Goal: Complete application form: Complete application form

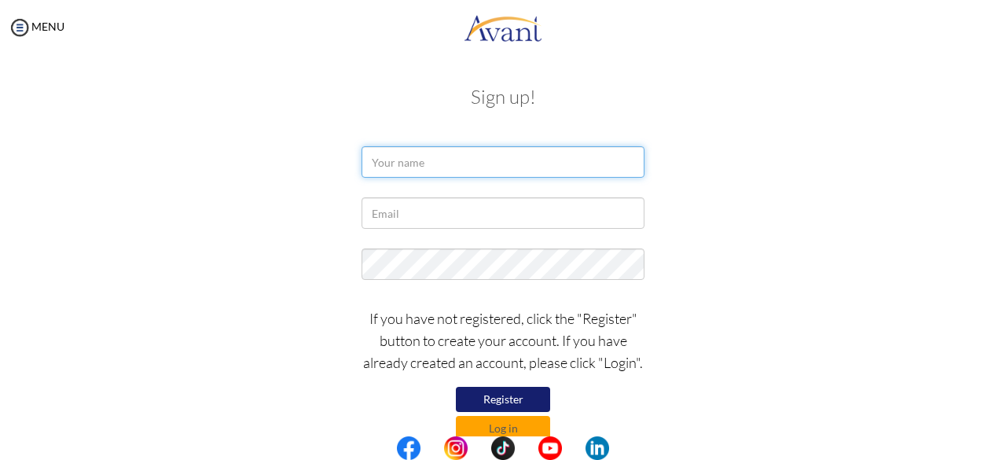
click at [421, 156] on input "text" at bounding box center [502, 161] width 283 height 31
type input "PIAROSE CHELANGAT"
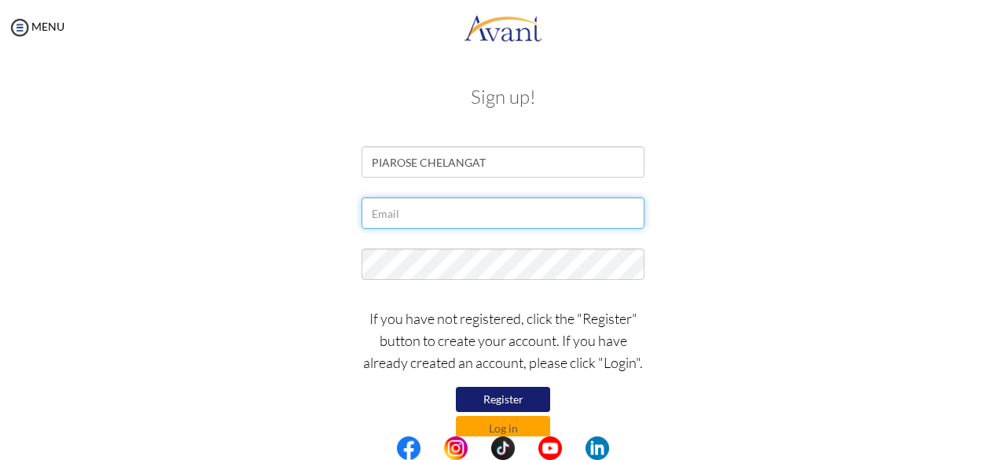
click at [453, 211] on input "text" at bounding box center [502, 212] width 283 height 31
type input "giftyrogony@gmail.com"
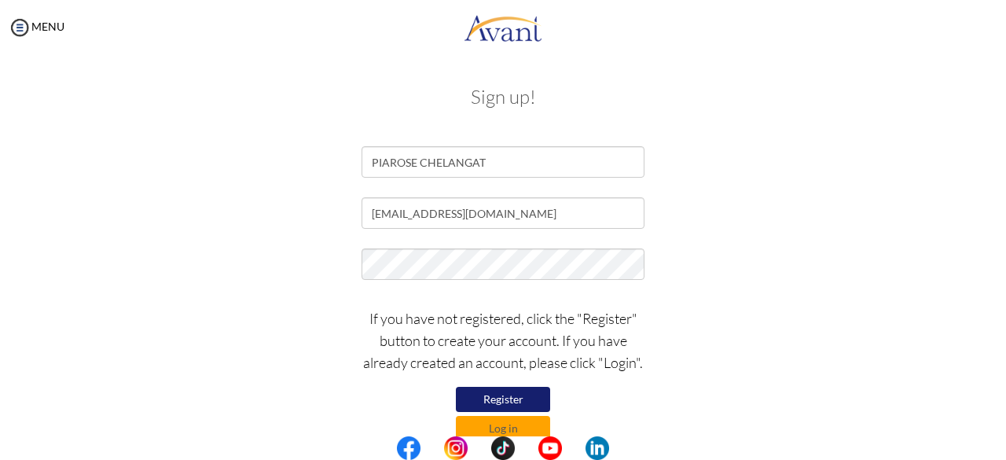
click at [498, 393] on button "Register" at bounding box center [503, 399] width 94 height 25
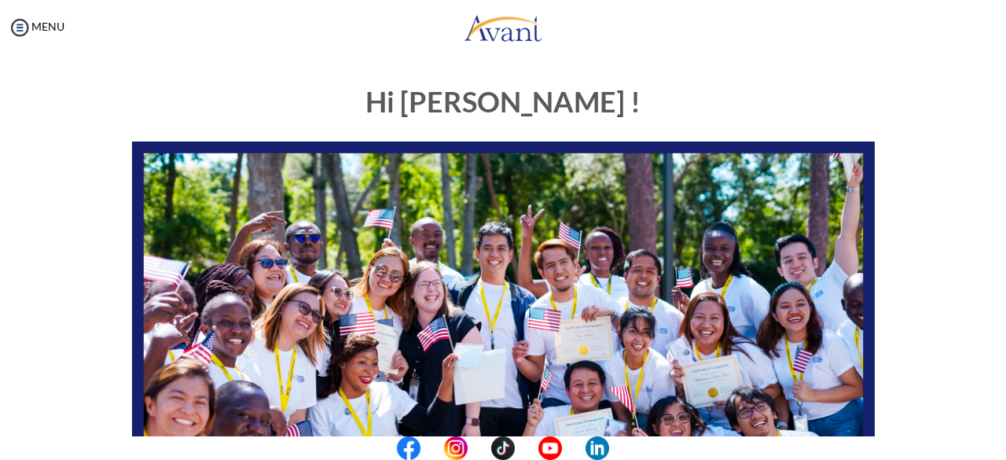
click at [996, 451] on center at bounding box center [503, 448] width 1006 height 24
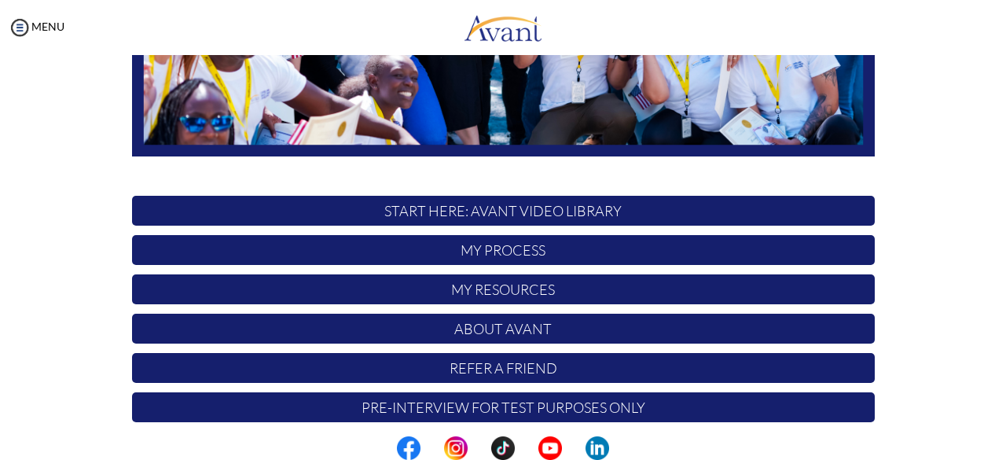
click at [544, 247] on p "My Process" at bounding box center [503, 250] width 742 height 30
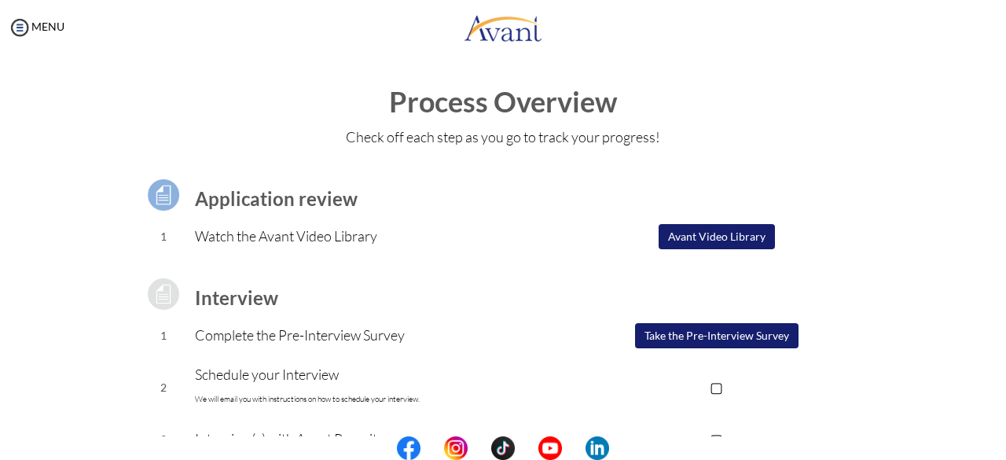
click at [216, 303] on b "Interview" at bounding box center [236, 297] width 83 height 23
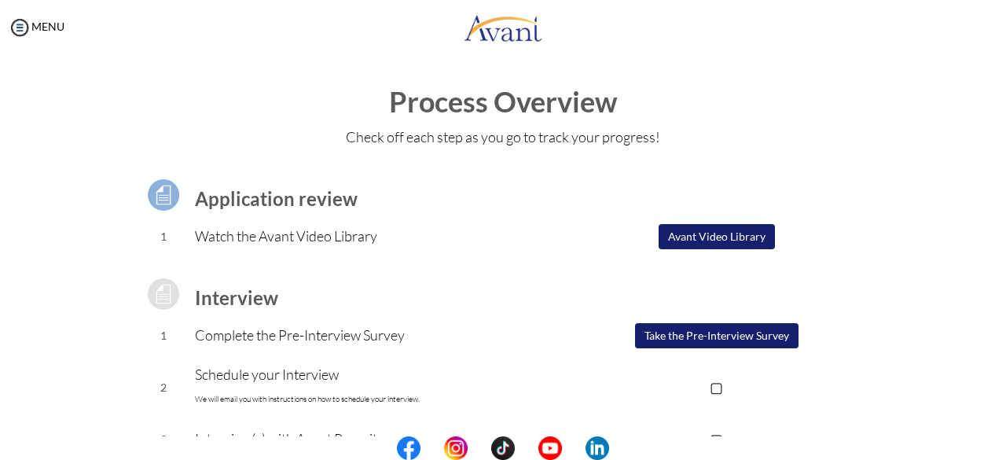
click at [1002, 452] on center at bounding box center [503, 448] width 1006 height 24
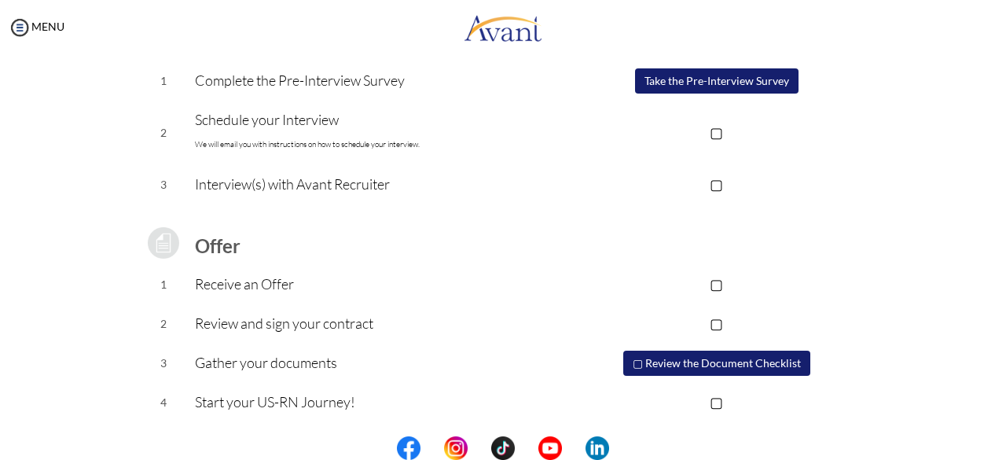
click at [764, 75] on button "Take the Pre-Interview Survey" at bounding box center [716, 80] width 163 height 25
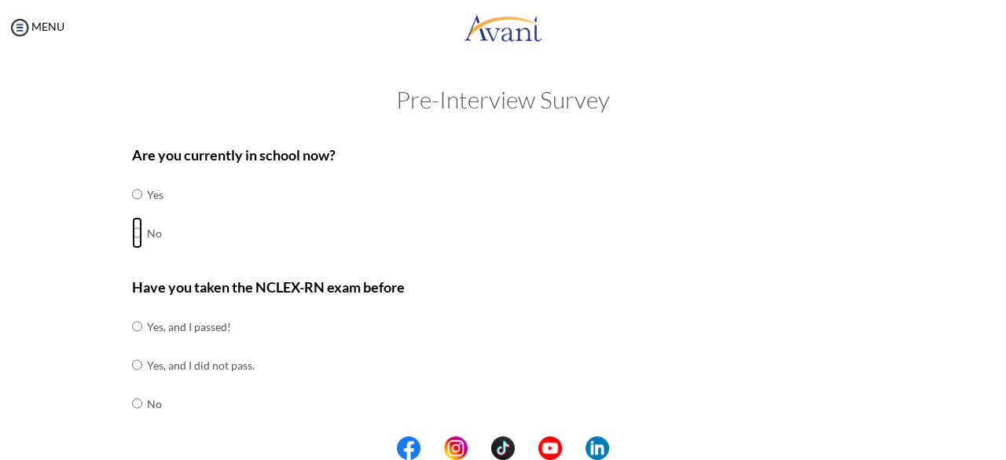
click at [132, 233] on input "radio" at bounding box center [137, 232] width 10 height 31
radio input "true"
click at [132, 408] on input "radio" at bounding box center [137, 402] width 10 height 31
radio input "true"
click at [1005, 452] on center at bounding box center [503, 448] width 1006 height 24
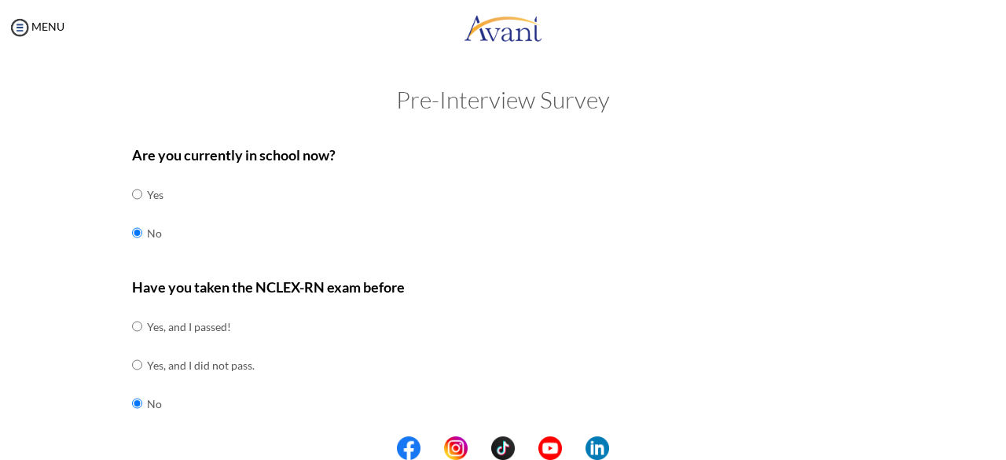
scroll to position [402, 0]
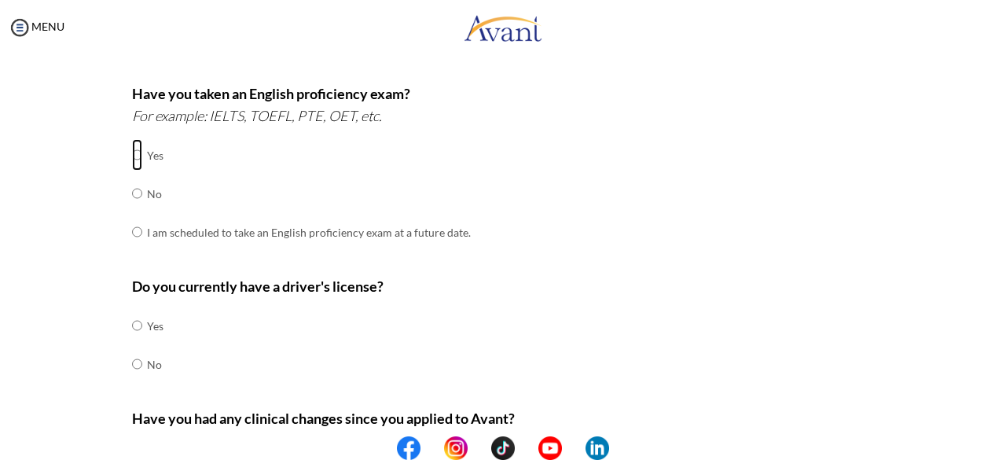
click at [132, 156] on input "radio" at bounding box center [137, 154] width 10 height 31
radio input "true"
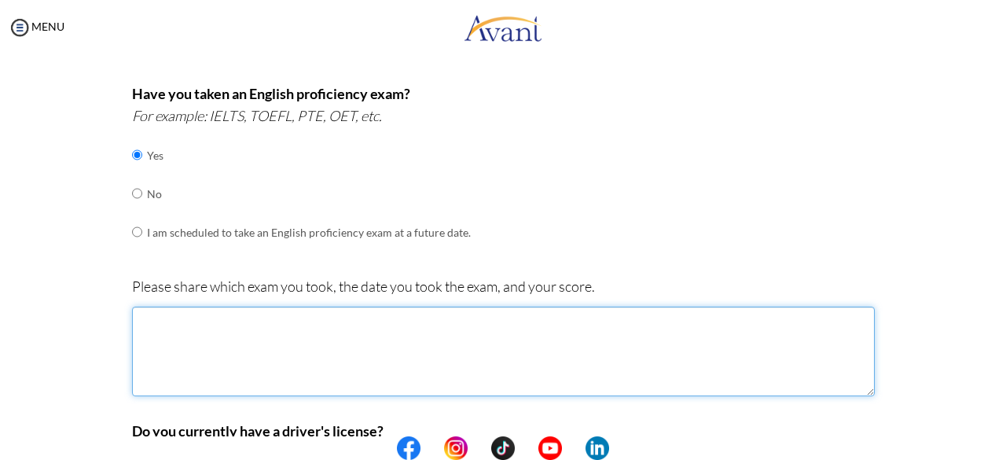
click at [209, 356] on textarea at bounding box center [503, 351] width 742 height 90
type textarea "ielts"
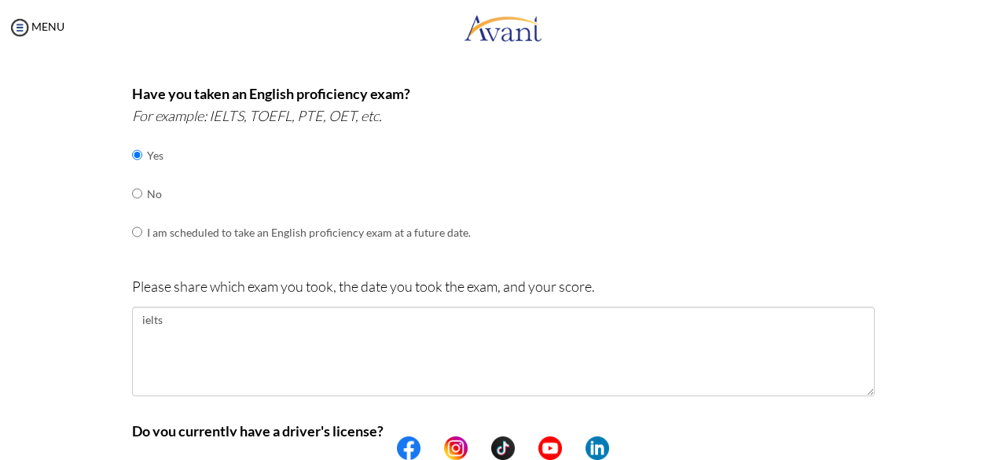
click at [999, 444] on center at bounding box center [503, 448] width 1006 height 24
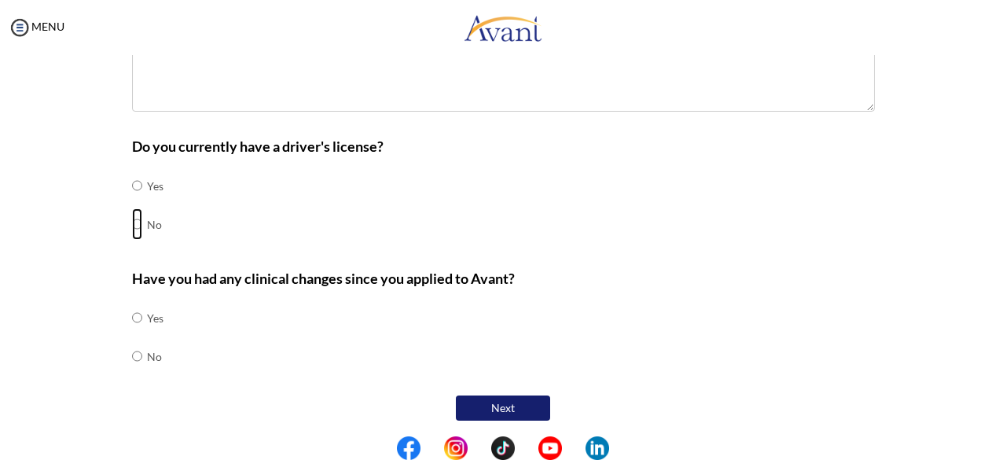
click at [132, 225] on input "radio" at bounding box center [137, 223] width 10 height 31
radio input "true"
click at [132, 351] on input "radio" at bounding box center [137, 355] width 10 height 31
radio input "true"
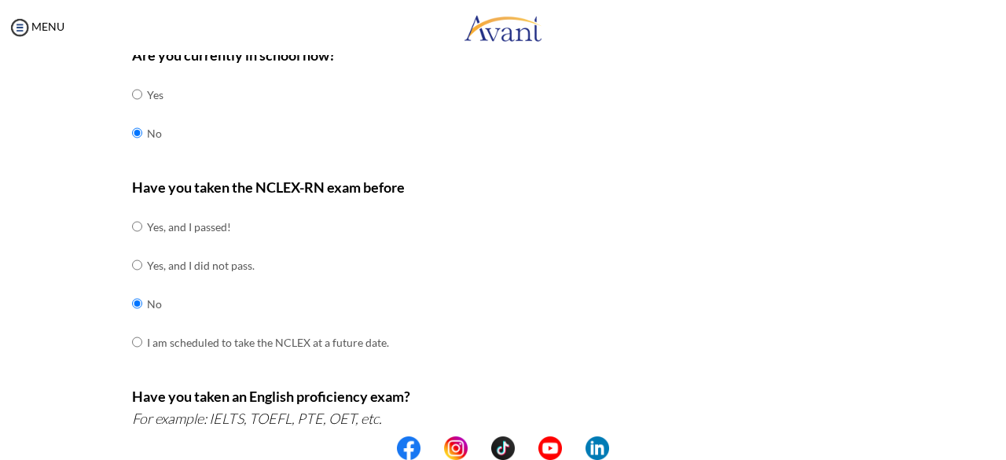
scroll to position [502, 0]
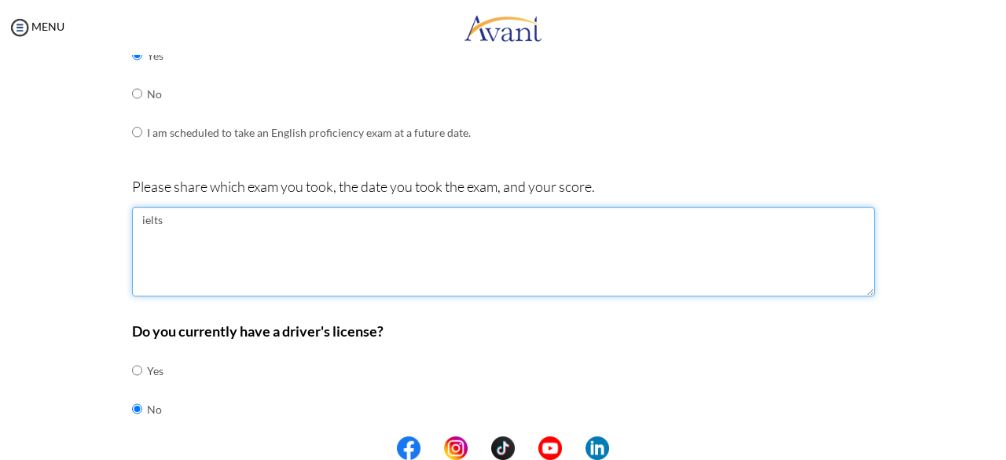
click at [179, 222] on textarea "ielts" at bounding box center [503, 252] width 742 height 90
type textarea "i"
type textarea "IELTS [DATE] listening 7.5, Reading 6.0 Writing 6.5 speaking 7.5"
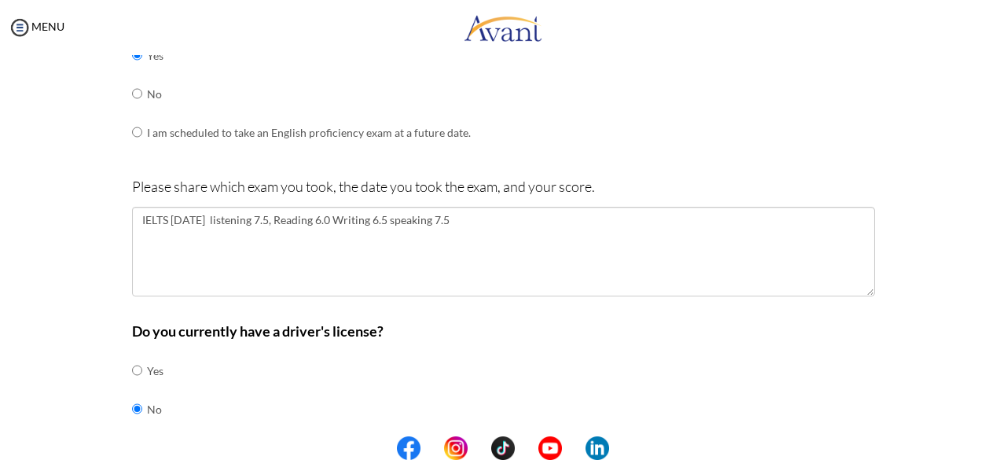
click at [1001, 444] on center at bounding box center [503, 448] width 1006 height 24
click at [998, 442] on center at bounding box center [503, 448] width 1006 height 24
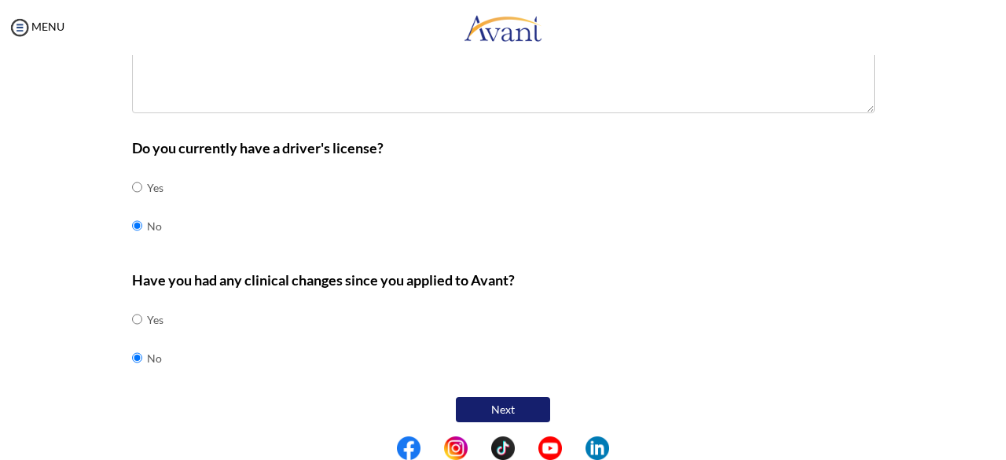
scroll to position [686, 0]
click at [522, 398] on button "Next" at bounding box center [503, 408] width 94 height 25
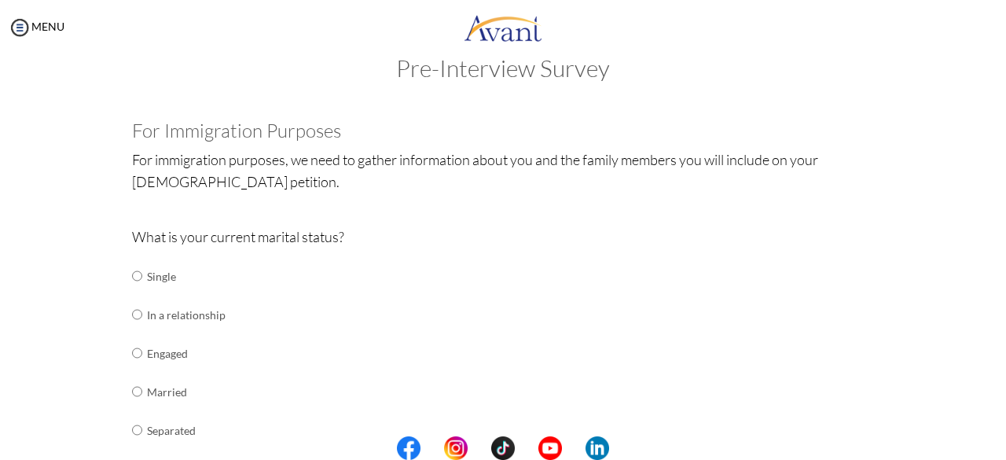
click at [522, 398] on div "What is your current marital status? Single In a relationship Engaged Married S…" at bounding box center [503, 383] width 742 height 317
click at [132, 312] on input "radio" at bounding box center [137, 314] width 10 height 31
radio input "true"
click at [262, 405] on div "What is your current marital status? Single In a relationship Engaged Married S…" at bounding box center [503, 383] width 742 height 317
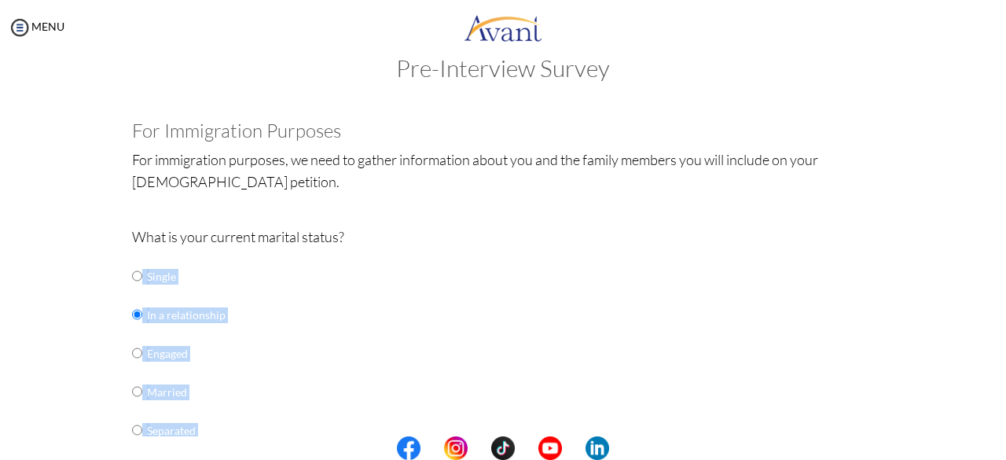
click at [262, 405] on div "What is your current marital status? Single In a relationship Engaged Married S…" at bounding box center [503, 383] width 742 height 317
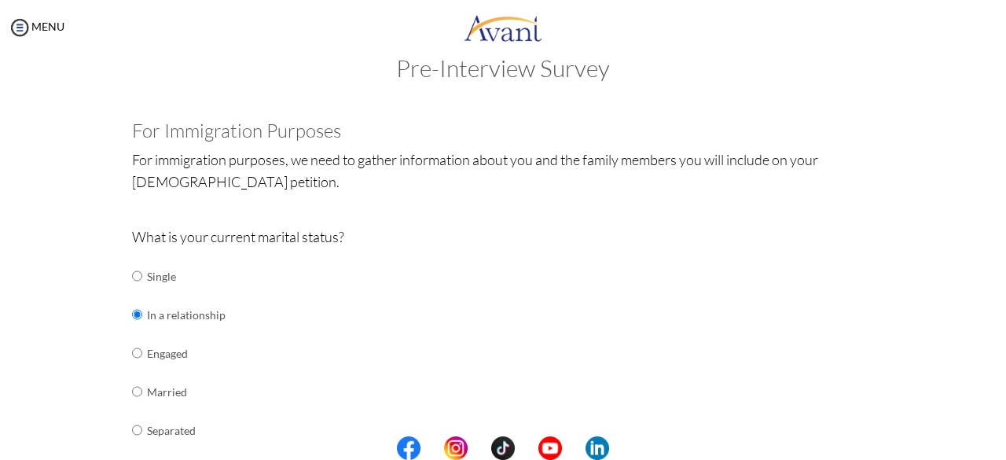
click at [1000, 452] on center at bounding box center [503, 448] width 1006 height 24
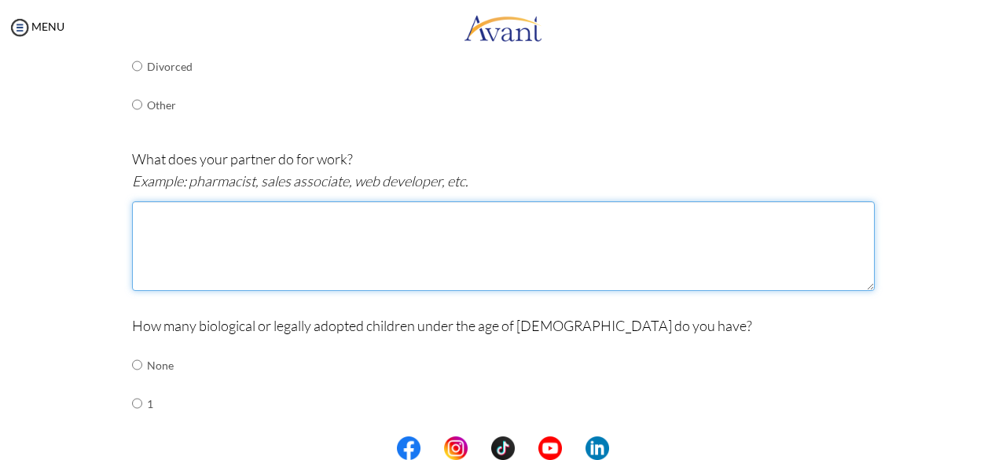
click at [225, 229] on textarea at bounding box center [503, 246] width 742 height 90
type textarea "he is a student doing his degree in community health at [GEOGRAPHIC_DATA]"
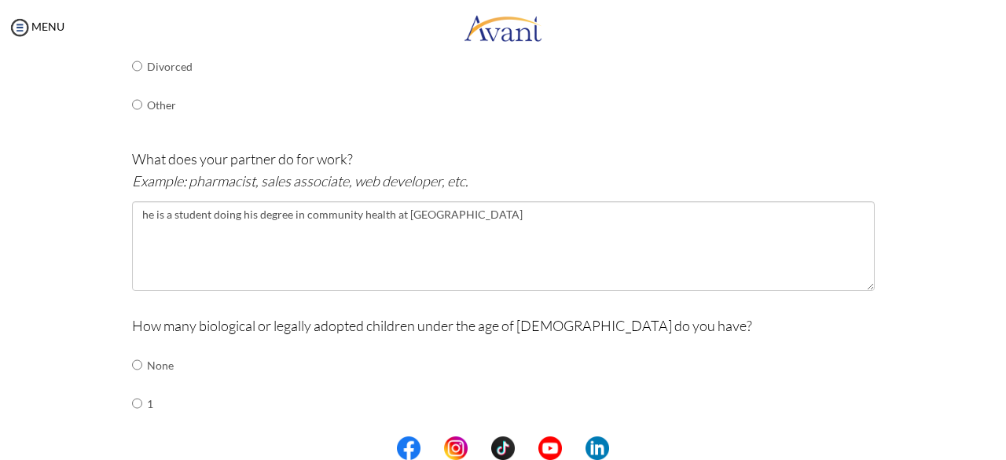
click at [996, 440] on center at bounding box center [503, 448] width 1006 height 24
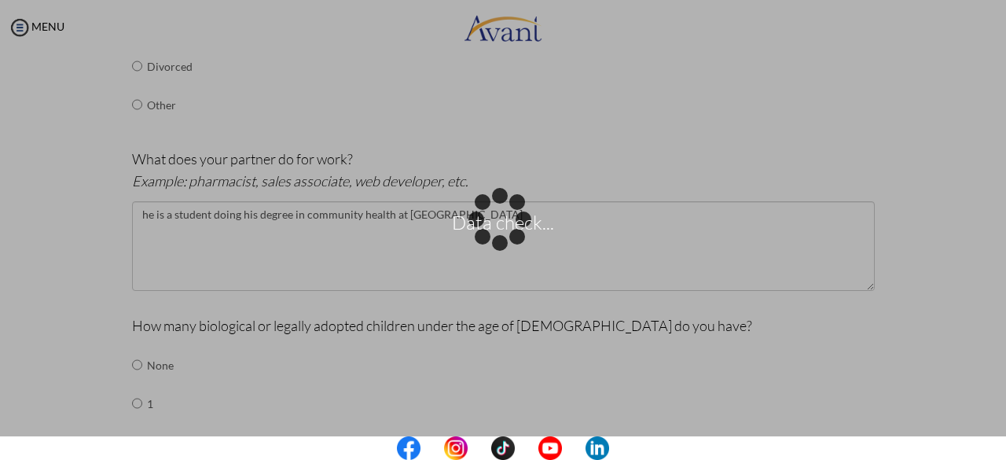
click at [492, 241] on div "Data check..." at bounding box center [503, 230] width 22 height 22
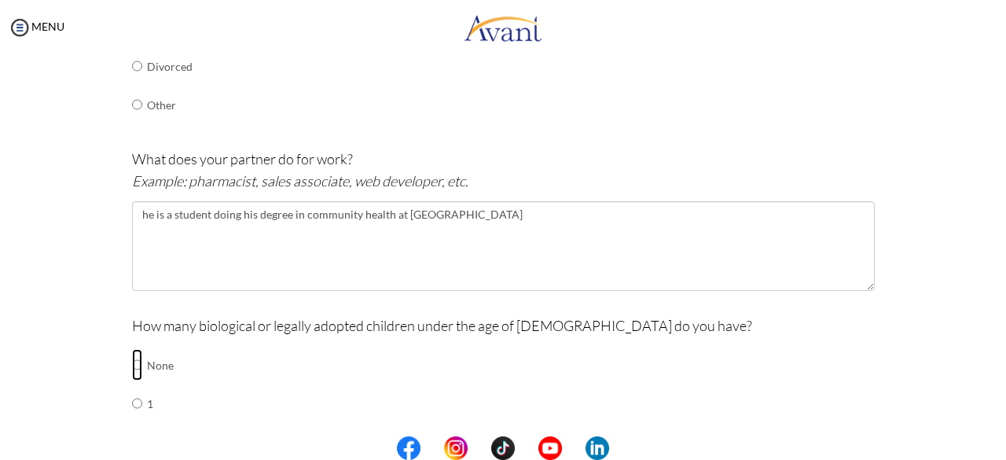
click at [132, 361] on input "radio" at bounding box center [137, 364] width 10 height 31
radio input "true"
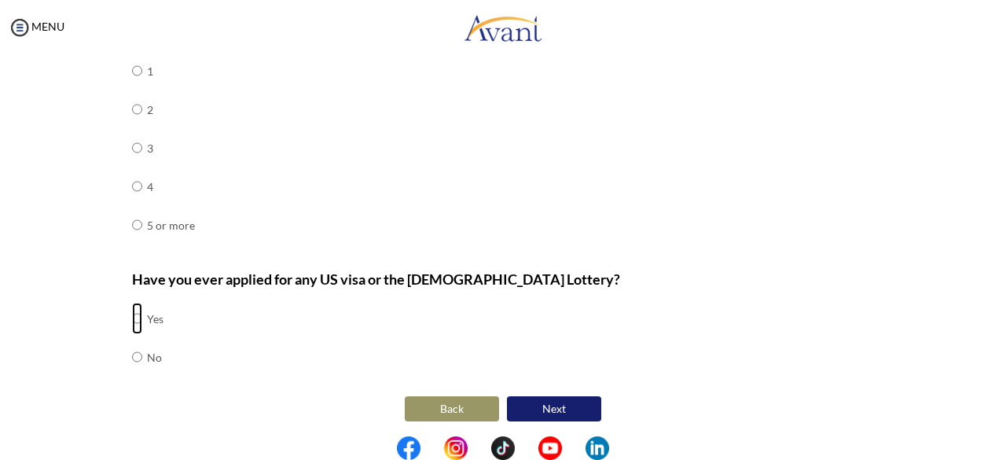
click at [134, 313] on input "radio" at bounding box center [137, 317] width 10 height 31
radio input "true"
click at [576, 414] on button "Next" at bounding box center [554, 408] width 94 height 25
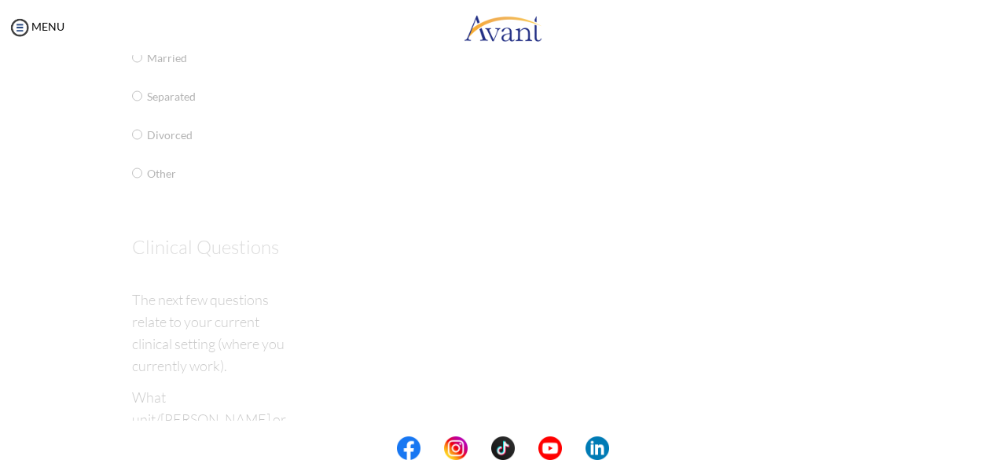
scroll to position [31, 0]
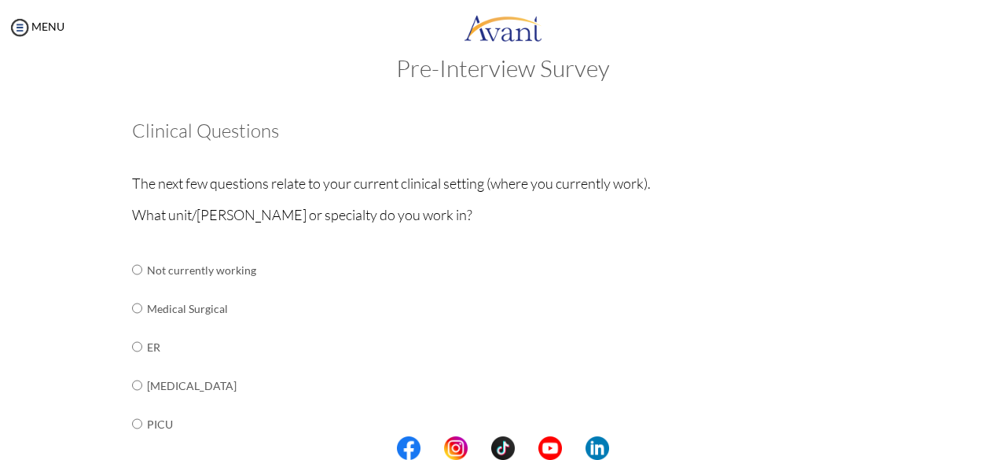
click at [1003, 449] on center at bounding box center [503, 448] width 1006 height 24
click at [991, 318] on div "My Status What is the next step? We would like you to watch the introductory vi…" at bounding box center [503, 285] width 1006 height 460
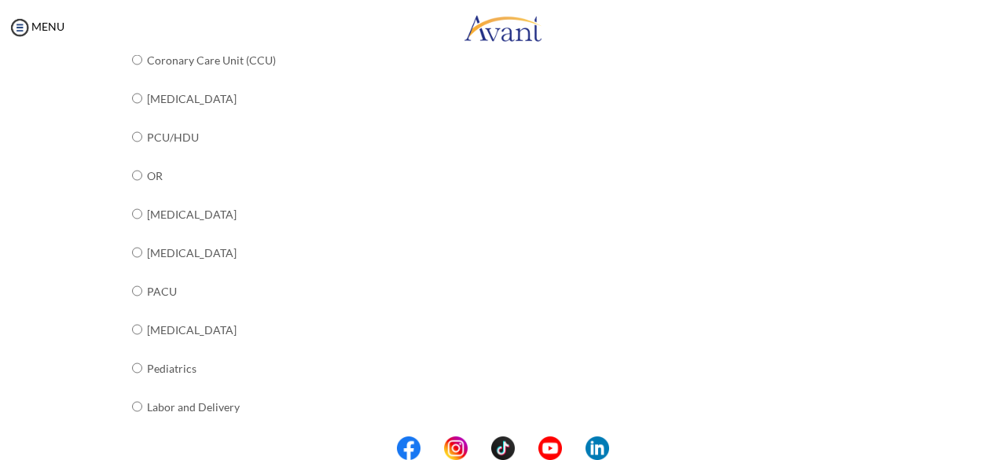
scroll to position [675, 0]
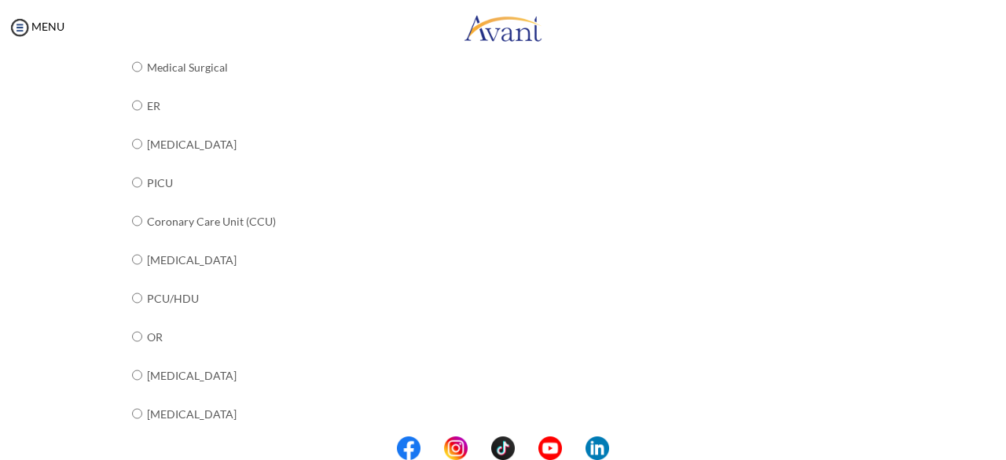
scroll to position [0, 0]
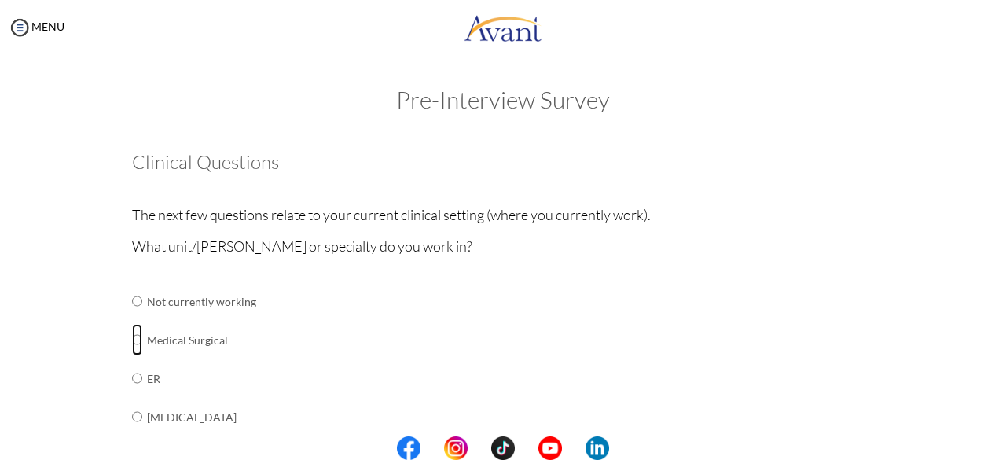
click at [134, 343] on input "radio" at bounding box center [137, 339] width 10 height 31
radio input "true"
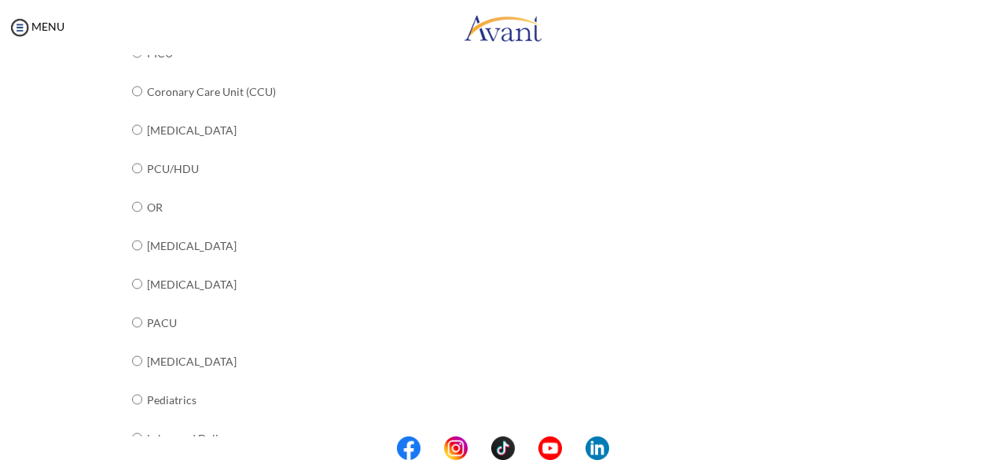
scroll to position [675, 0]
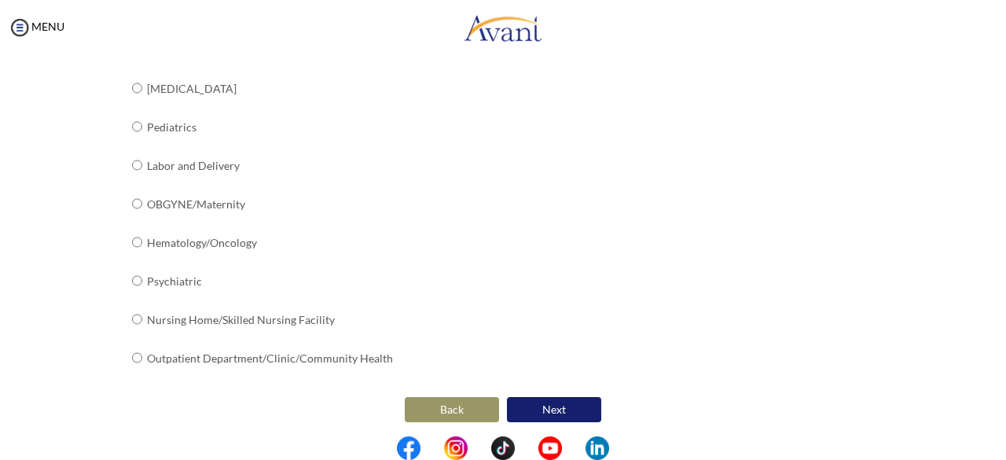
click at [574, 405] on button "Next" at bounding box center [554, 409] width 94 height 25
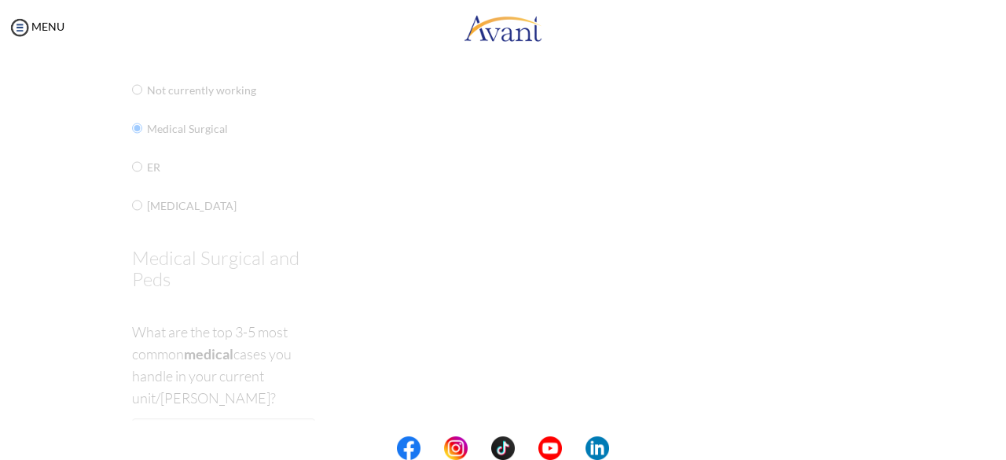
scroll to position [31, 0]
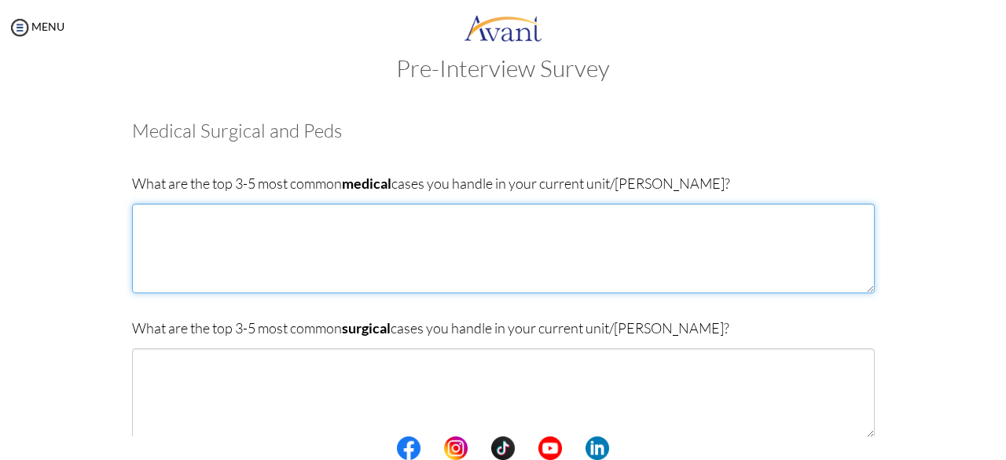
click at [189, 225] on textarea at bounding box center [503, 248] width 742 height 90
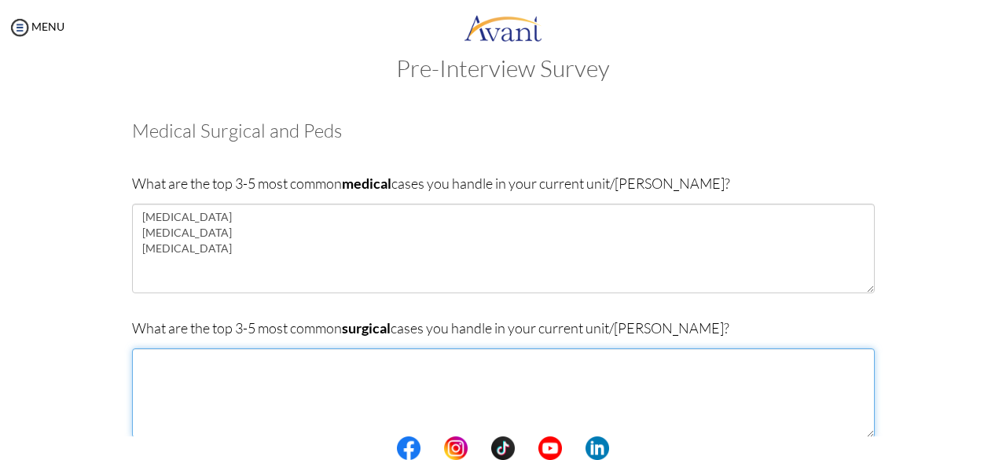
click at [165, 390] on textarea at bounding box center [503, 393] width 742 height 90
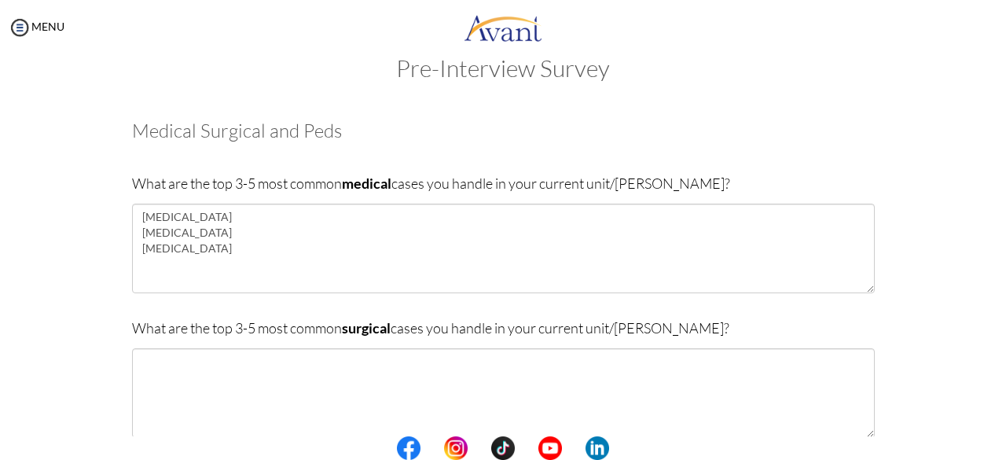
click at [1001, 448] on center at bounding box center [503, 448] width 1006 height 24
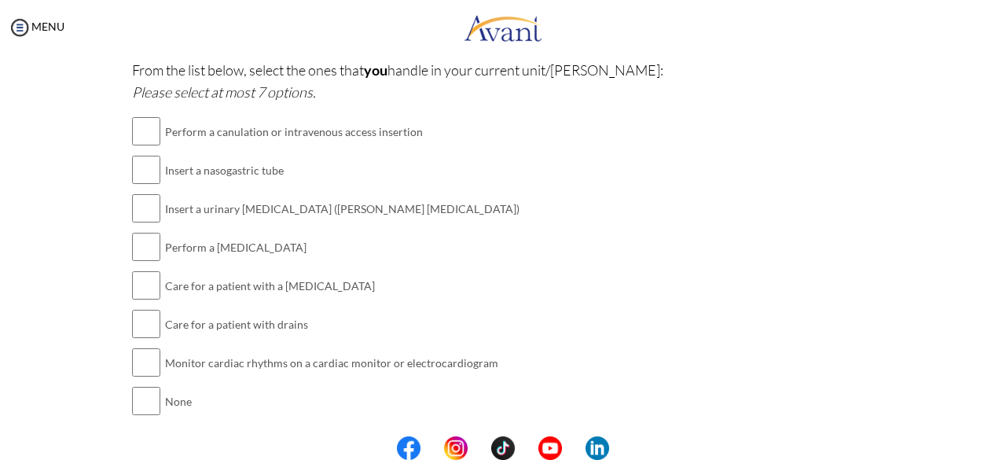
click at [980, 258] on div "My Status What is the next step? We would like you to watch the introductory vi…" at bounding box center [503, 285] width 1006 height 460
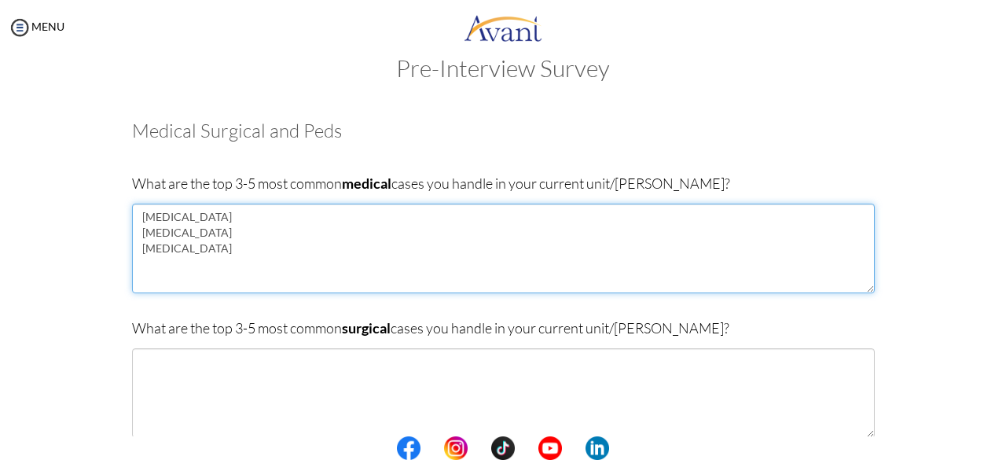
click at [136, 273] on textarea "[MEDICAL_DATA] [MEDICAL_DATA] [MEDICAL_DATA]" at bounding box center [503, 248] width 742 height 90
click at [178, 246] on textarea "[MEDICAL_DATA] [MEDICAL_DATA] [MEDICAL_DATA]" at bounding box center [503, 248] width 742 height 90
type textarea "[MEDICAL_DATA] [MEDICAL_DATA] [MEDICAL_DATA] different types of cancers [MEDICA…"
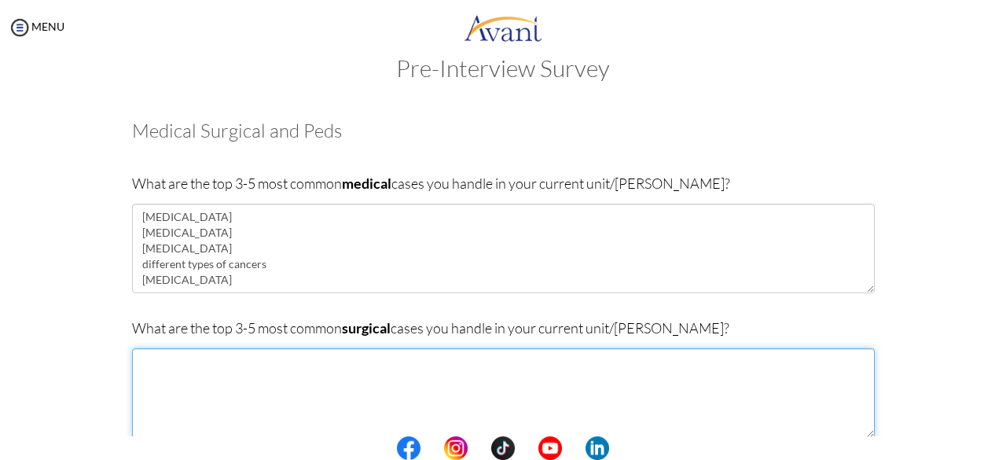
click at [148, 387] on textarea at bounding box center [503, 393] width 742 height 90
click at [192, 364] on textarea "appedicities explorative laparatomy" at bounding box center [503, 393] width 742 height 90
click at [241, 378] on textarea "[MEDICAL_DATA] explorative laparatomy" at bounding box center [503, 393] width 742 height 90
click at [202, 381] on textarea "[MEDICAL_DATA] explorative" at bounding box center [503, 393] width 742 height 90
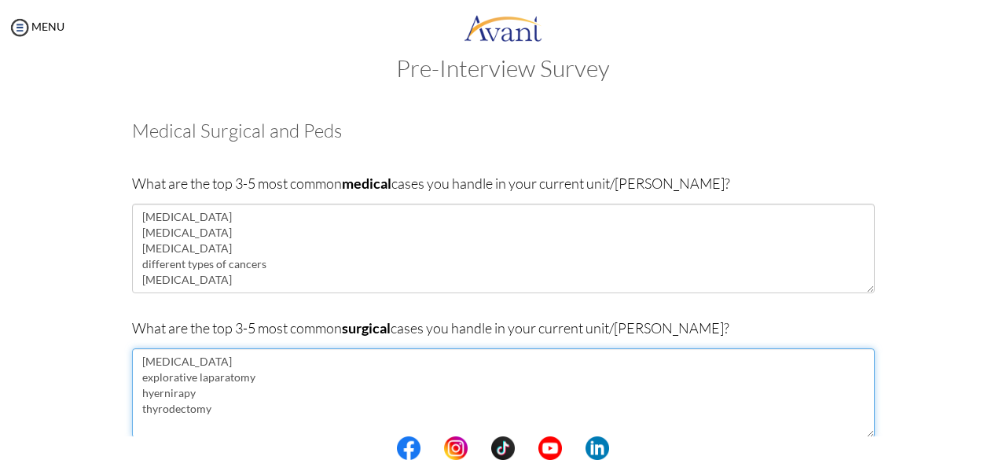
drag, startPoint x: 152, startPoint y: 403, endPoint x: 226, endPoint y: 415, distance: 75.6
click at [226, 415] on textarea "[MEDICAL_DATA] explorative laparatomy hyernirapy thyrodectomy" at bounding box center [503, 393] width 742 height 90
click at [184, 390] on textarea "[MEDICAL_DATA] explorative laparatomy hyernirapy thyrodectomy" at bounding box center [503, 393] width 742 height 90
drag, startPoint x: 184, startPoint y: 390, endPoint x: 205, endPoint y: 408, distance: 27.4
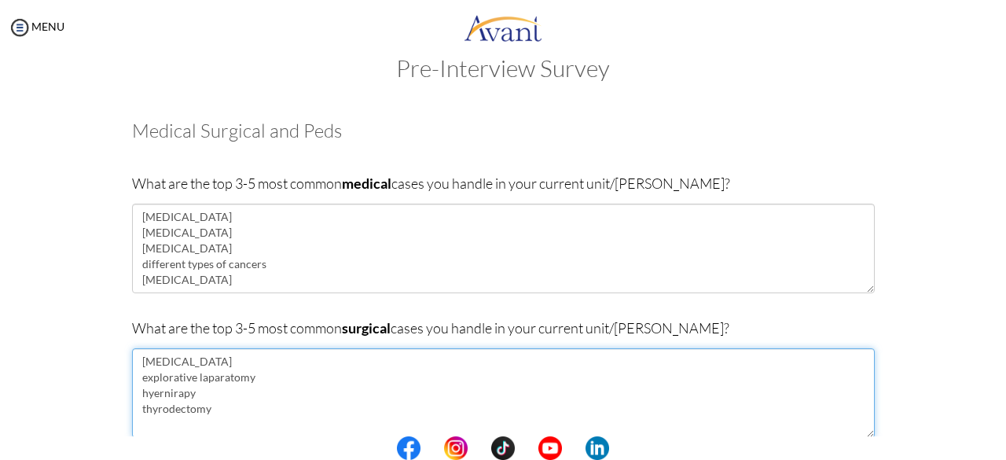
click at [205, 408] on textarea "[MEDICAL_DATA] explorative laparatomy hyernirapy thyrodectomy" at bounding box center [503, 393] width 742 height 90
type textarea "a"
click at [163, 391] on textarea "[MEDICAL_DATA] acute appendicities" at bounding box center [503, 393] width 742 height 90
click at [206, 379] on textarea "[MEDICAL_DATA] acute appendicities [MEDICAL_DATA] [MEDICAL_DATA]" at bounding box center [503, 393] width 742 height 90
type textarea "[MEDICAL_DATA] acute appendicities [MEDICAL_DATA] [MEDICAL_DATA]"
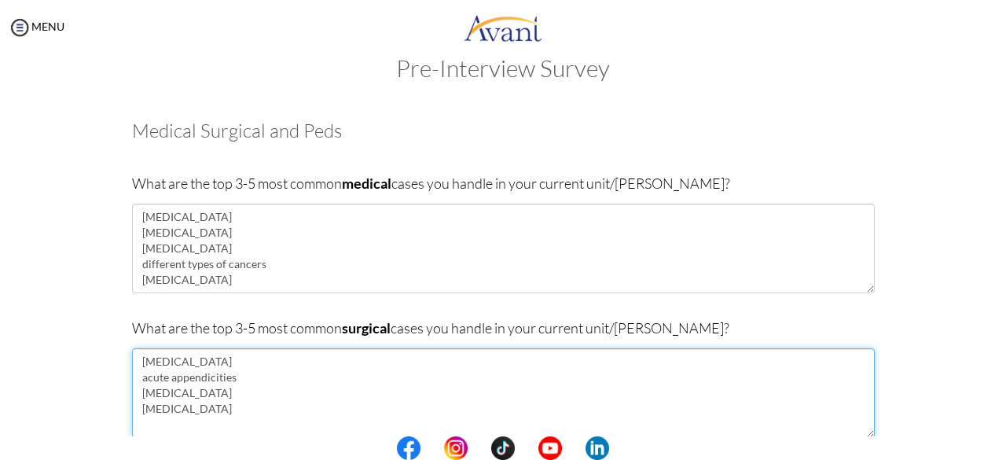
click at [253, 379] on textarea "[MEDICAL_DATA] acute appendicities [MEDICAL_DATA] [MEDICAL_DATA]" at bounding box center [503, 393] width 742 height 90
click at [215, 411] on textarea "[MEDICAL_DATA] acute appendicities [MEDICAL_DATA] [MEDICAL_DATA]" at bounding box center [503, 393] width 742 height 90
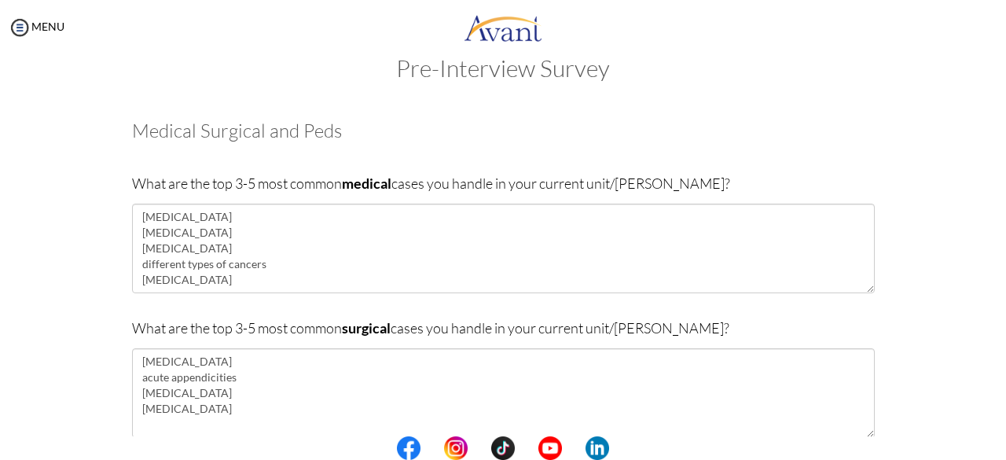
click at [1001, 445] on center at bounding box center [503, 448] width 1006 height 24
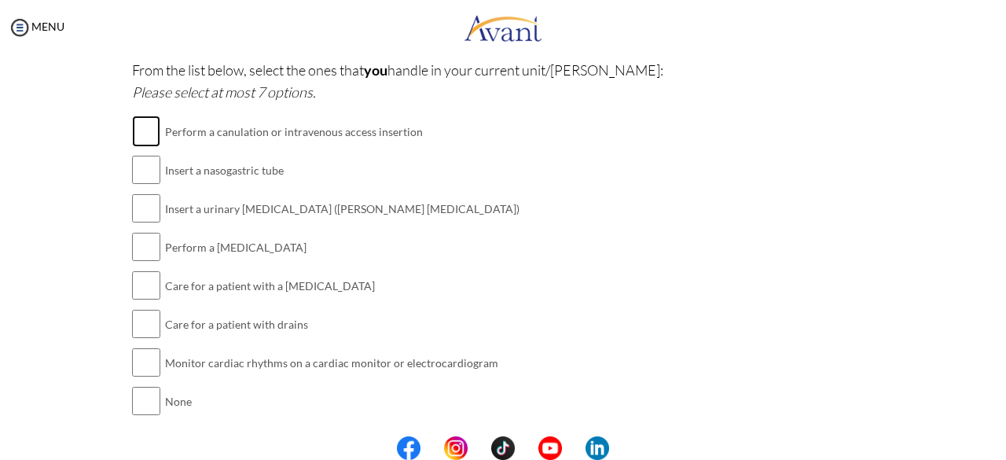
click at [132, 133] on input "checkbox" at bounding box center [146, 130] width 28 height 31
checkbox input "true"
click at [140, 181] on input "checkbox" at bounding box center [146, 169] width 28 height 31
checkbox input "true"
click at [139, 218] on input "checkbox" at bounding box center [146, 207] width 28 height 31
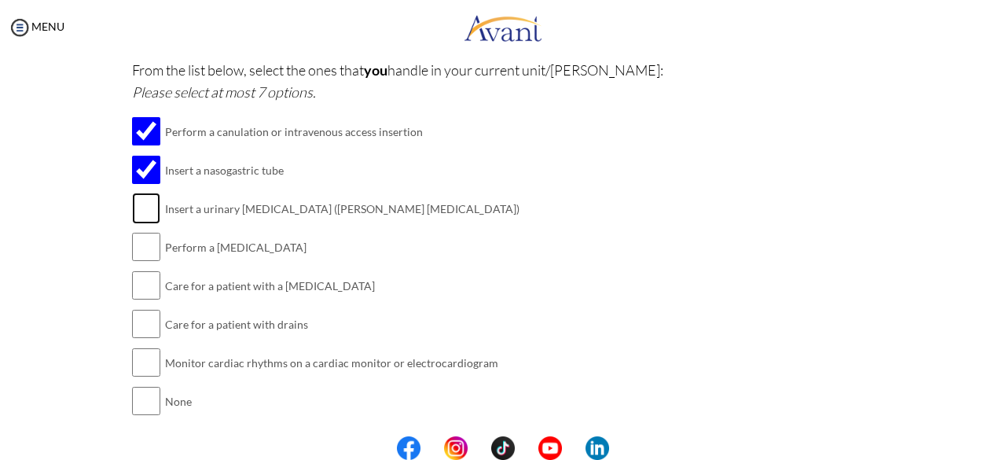
checkbox input "true"
click at [139, 254] on input "checkbox" at bounding box center [146, 246] width 28 height 31
checkbox input "true"
click at [138, 294] on input "checkbox" at bounding box center [146, 284] width 28 height 31
checkbox input "true"
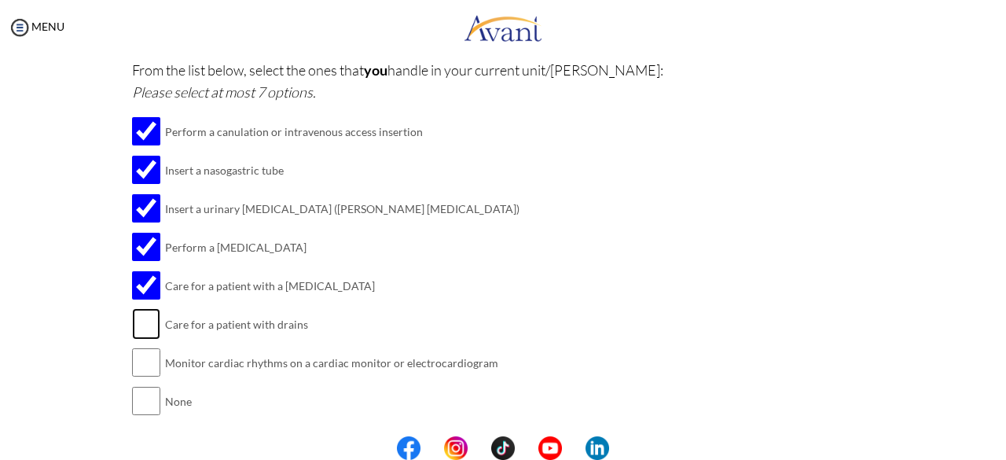
click at [132, 324] on input "checkbox" at bounding box center [146, 323] width 28 height 31
checkbox input "true"
click at [132, 367] on input "checkbox" at bounding box center [146, 361] width 28 height 31
checkbox input "true"
click at [999, 446] on center at bounding box center [503, 448] width 1006 height 24
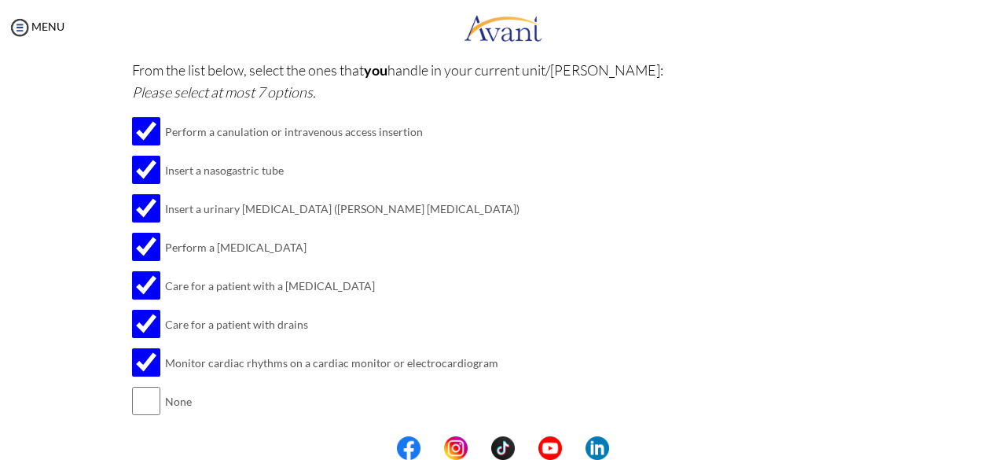
click at [999, 450] on center at bounding box center [503, 448] width 1006 height 24
click at [999, 458] on center at bounding box center [503, 448] width 1006 height 24
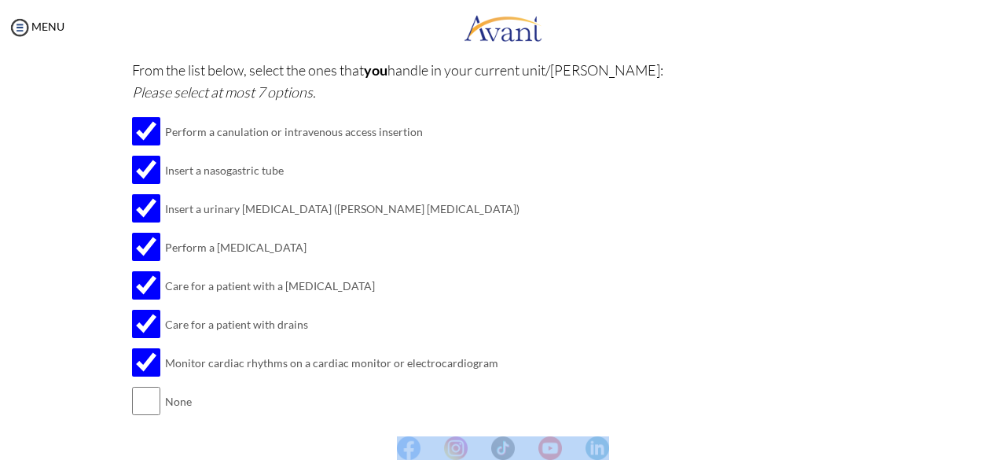
click at [1002, 444] on center at bounding box center [503, 448] width 1006 height 24
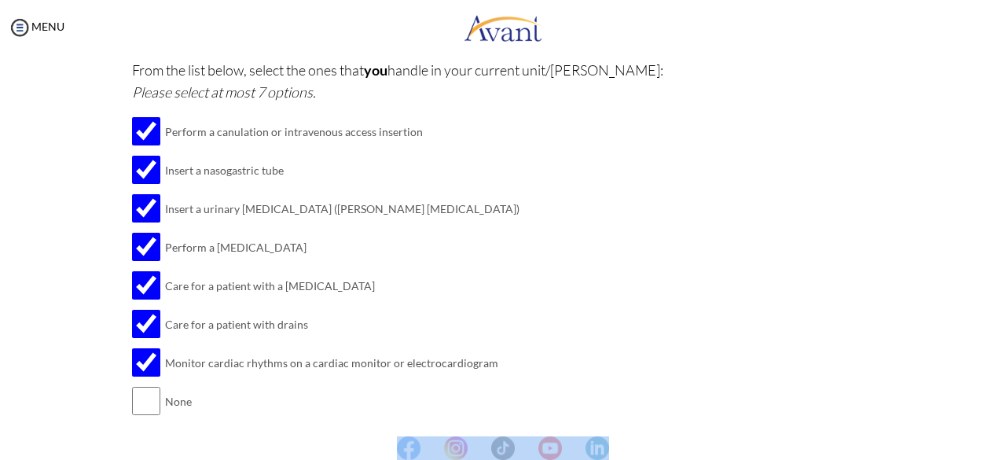
click at [1002, 444] on center at bounding box center [503, 448] width 1006 height 24
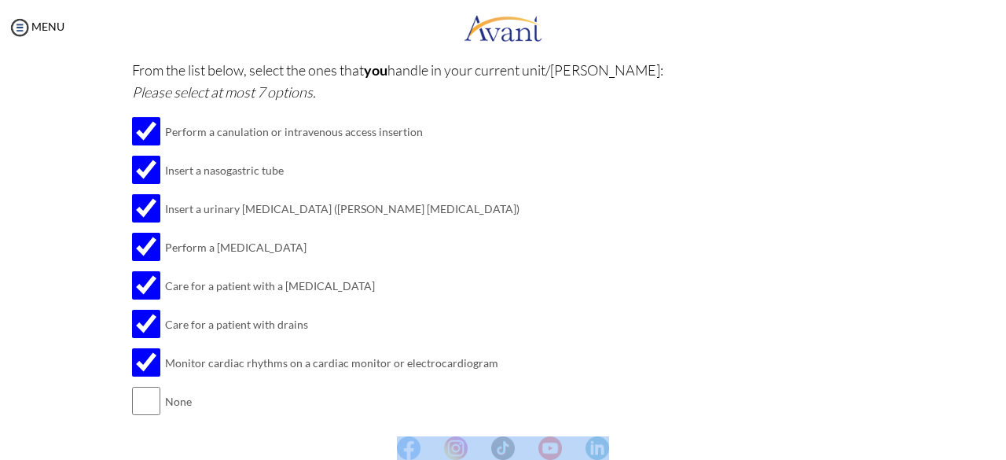
click at [1002, 444] on center at bounding box center [503, 448] width 1006 height 24
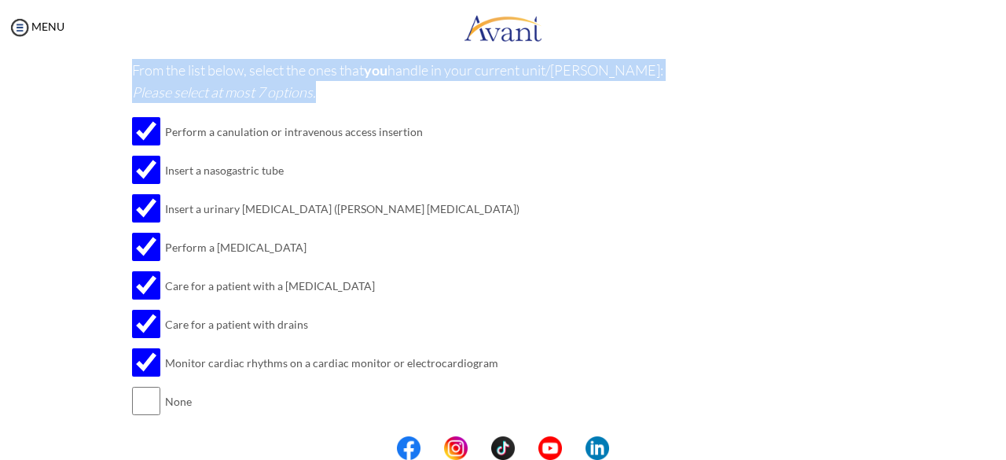
drag, startPoint x: 1002, startPoint y: 444, endPoint x: 1005, endPoint y: 352, distance: 91.9
click at [1005, 352] on body "Maintenance break. Please come back in 2 hours. MENU My Status What is the next…" at bounding box center [503, 230] width 1006 height 460
click at [1001, 447] on center at bounding box center [503, 448] width 1006 height 24
drag, startPoint x: 1001, startPoint y: 447, endPoint x: 647, endPoint y: 392, distance: 357.8
click at [647, 392] on body "Maintenance break. Please come back in 2 hours. MENU My Status What is the next…" at bounding box center [503, 230] width 1006 height 460
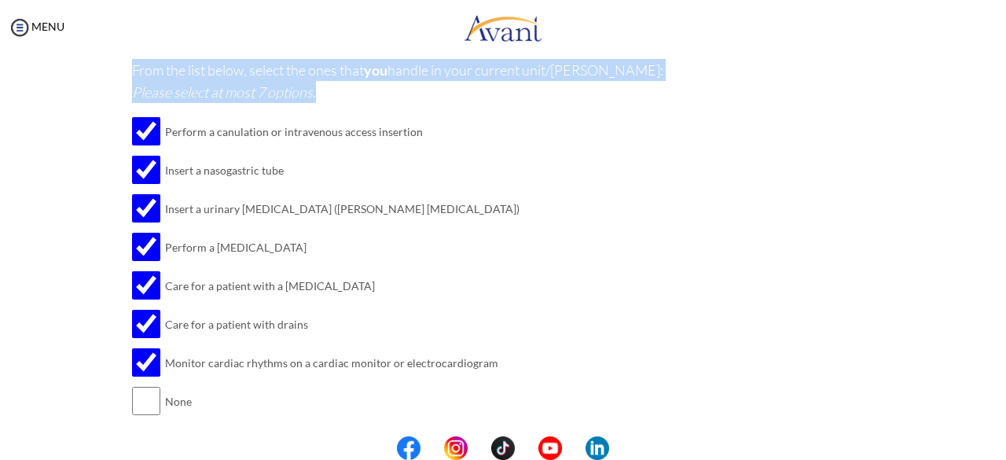
click at [647, 392] on div "From the list below, select the ones that you handle in your current unit/[PERS…" at bounding box center [503, 247] width 742 height 377
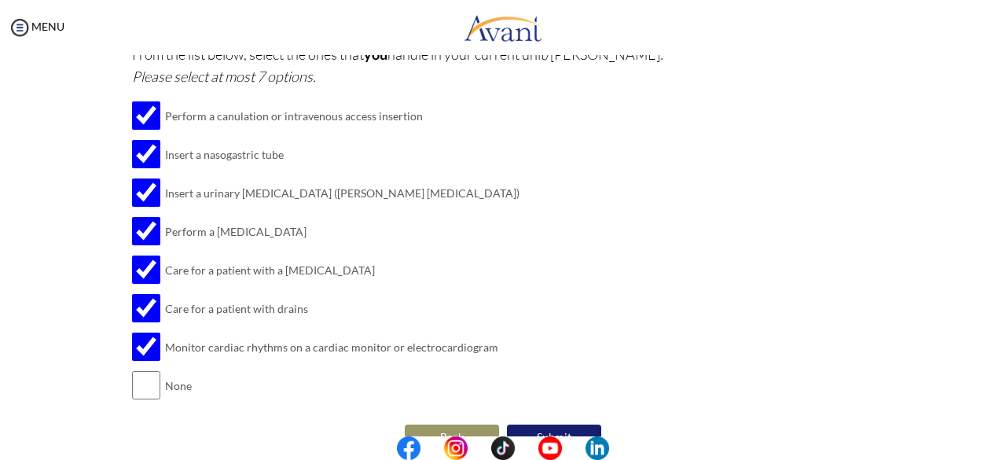
scroll to position [479, 0]
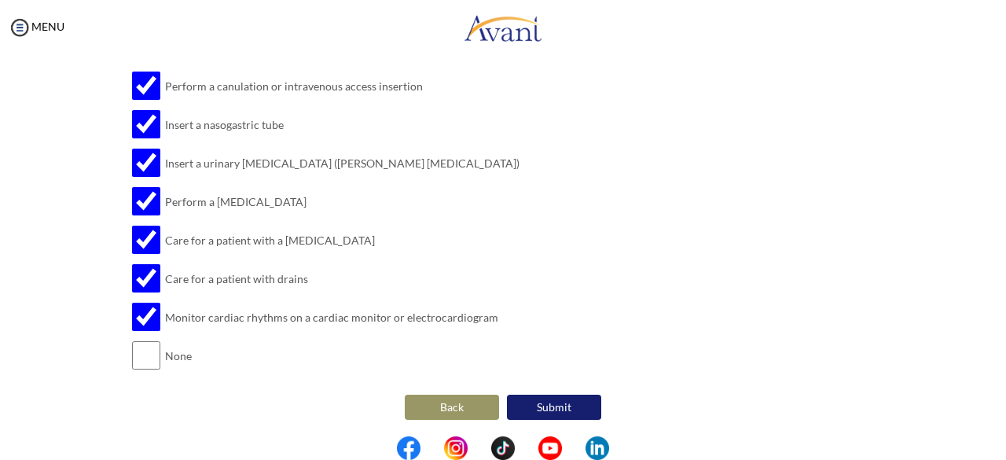
click at [569, 396] on button "Submit" at bounding box center [554, 406] width 94 height 25
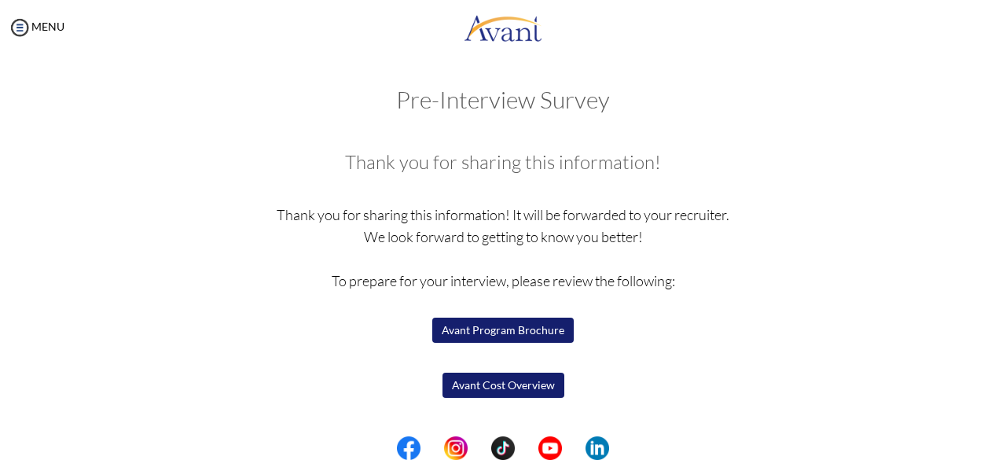
click at [553, 318] on button "Avant Program Brochure" at bounding box center [502, 329] width 141 height 25
